Goal: Task Accomplishment & Management: Use online tool/utility

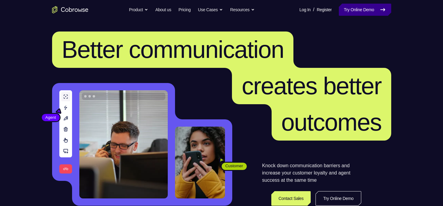
click at [346, 4] on link "Try Online Demo" at bounding box center [365, 10] width 52 height 12
click at [356, 7] on link "Try Online Demo" at bounding box center [365, 10] width 52 height 12
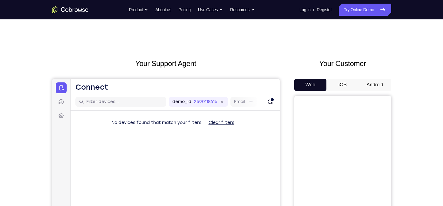
click at [369, 86] on button "Android" at bounding box center [375, 85] width 32 height 12
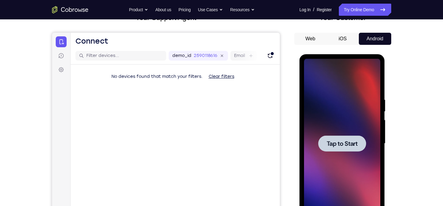
click at [358, 126] on div at bounding box center [342, 144] width 76 height 170
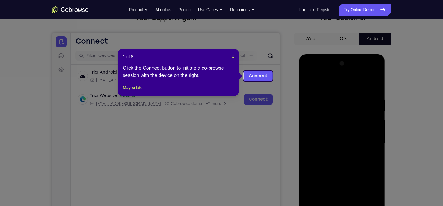
click at [234, 55] on div "1 of 8 × Click the Connect button to initiate a co-browse session with the devi…" at bounding box center [178, 72] width 121 height 47
click at [232, 57] on span "×" at bounding box center [233, 56] width 2 height 5
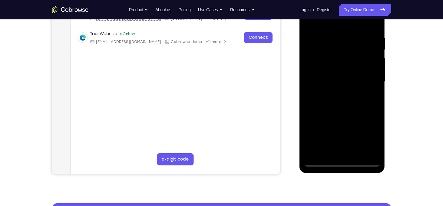
scroll to position [108, 0]
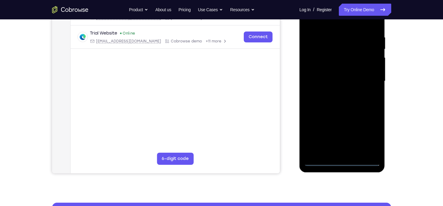
click at [344, 160] on div at bounding box center [342, 81] width 76 height 170
click at [373, 135] on div at bounding box center [342, 81] width 76 height 170
click at [342, 161] on div at bounding box center [342, 81] width 76 height 170
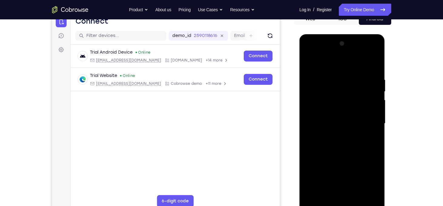
click at [367, 181] on div at bounding box center [342, 124] width 76 height 170
click at [334, 67] on div at bounding box center [342, 124] width 76 height 170
click at [372, 124] on div at bounding box center [342, 124] width 76 height 170
click at [337, 133] on div at bounding box center [342, 124] width 76 height 170
click at [336, 120] on div at bounding box center [342, 124] width 76 height 170
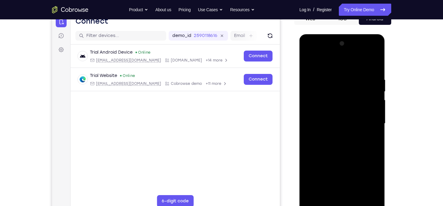
click at [334, 113] on div at bounding box center [342, 124] width 76 height 170
click at [337, 121] on div at bounding box center [342, 124] width 76 height 170
click at [335, 138] on div at bounding box center [342, 124] width 76 height 170
click at [368, 64] on div at bounding box center [342, 124] width 76 height 170
click at [376, 150] on div at bounding box center [342, 124] width 76 height 170
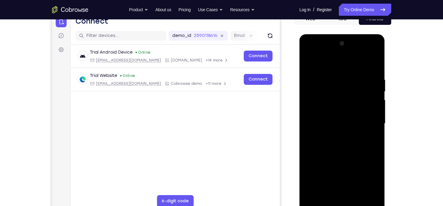
click at [376, 151] on div at bounding box center [342, 124] width 76 height 170
click at [334, 79] on div at bounding box center [342, 124] width 76 height 170
click at [314, 125] on div at bounding box center [342, 124] width 76 height 170
click at [309, 119] on div at bounding box center [342, 124] width 76 height 170
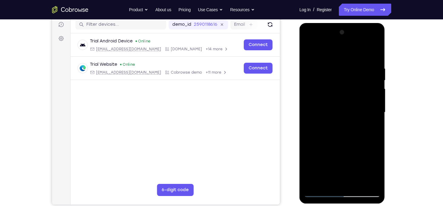
click at [366, 183] on div at bounding box center [342, 113] width 76 height 170
click at [374, 103] on div at bounding box center [342, 113] width 76 height 170
drag, startPoint x: 374, startPoint y: 103, endPoint x: 342, endPoint y: 106, distance: 32.0
click at [342, 106] on div at bounding box center [342, 113] width 76 height 170
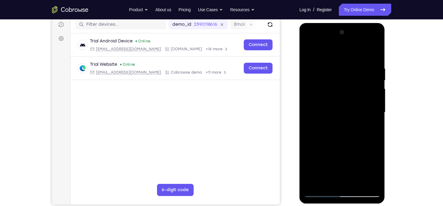
click at [372, 106] on div at bounding box center [342, 113] width 76 height 170
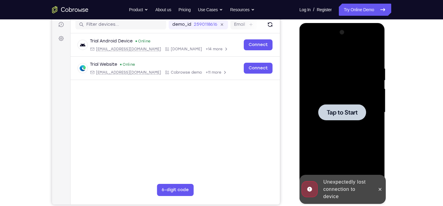
scroll to position [71, 0]
